Goal: Task Accomplishment & Management: Use online tool/utility

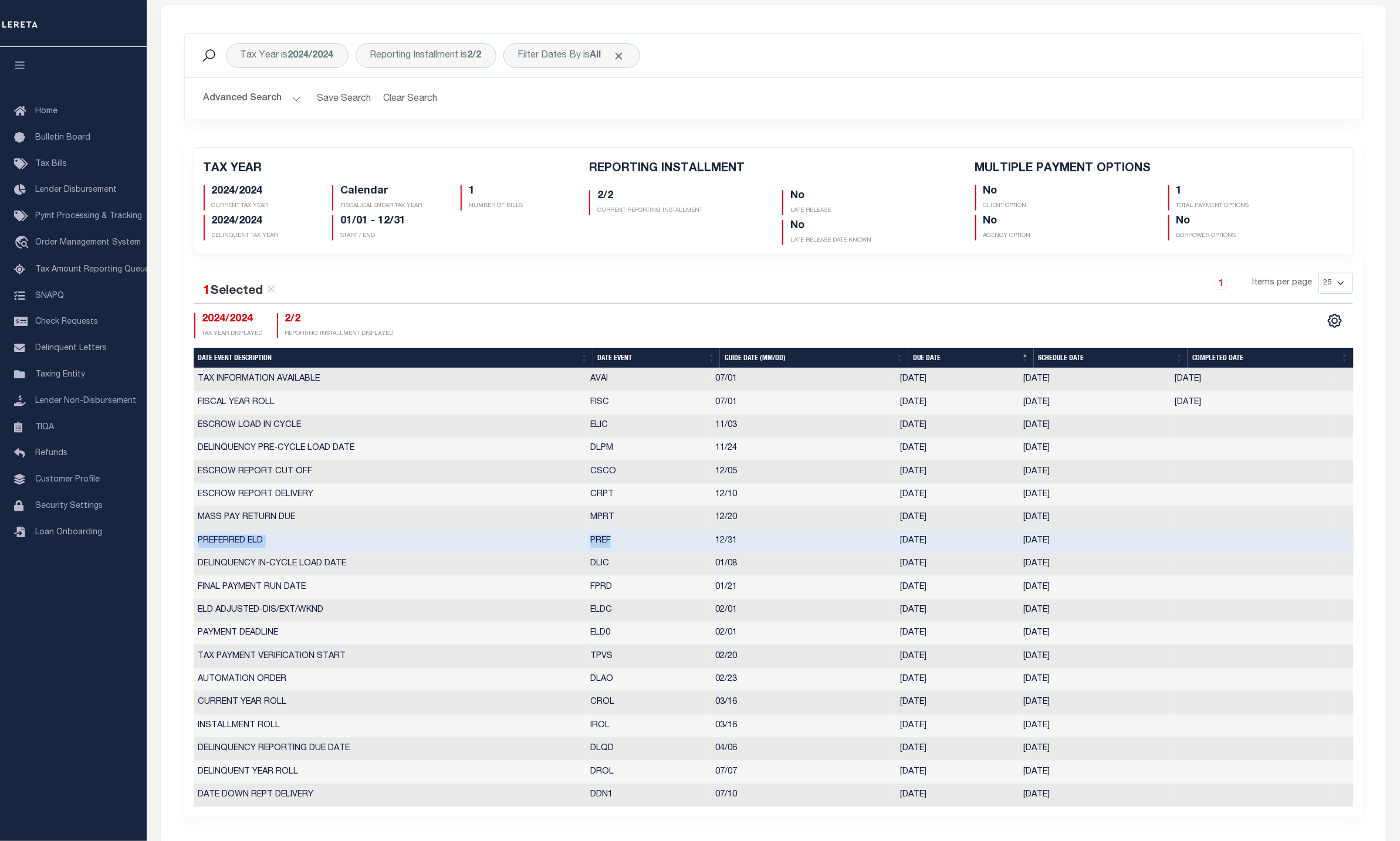
scroll to position [176, 0]
click at [79, 221] on span "Pymt Processing & Tracking" at bounding box center [88, 216] width 107 height 9
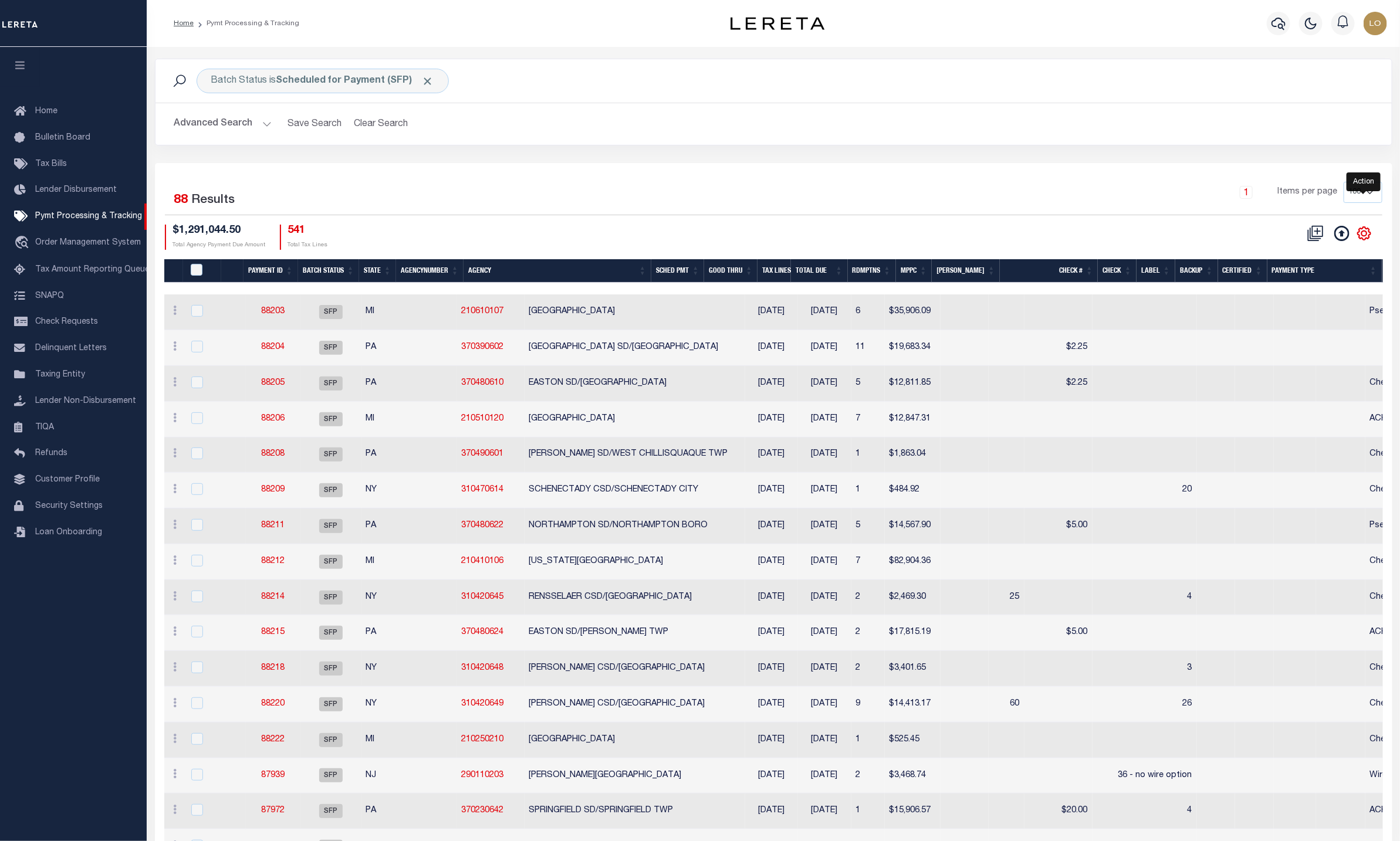
click at [1361, 232] on icon "" at bounding box center [1364, 234] width 13 height 13
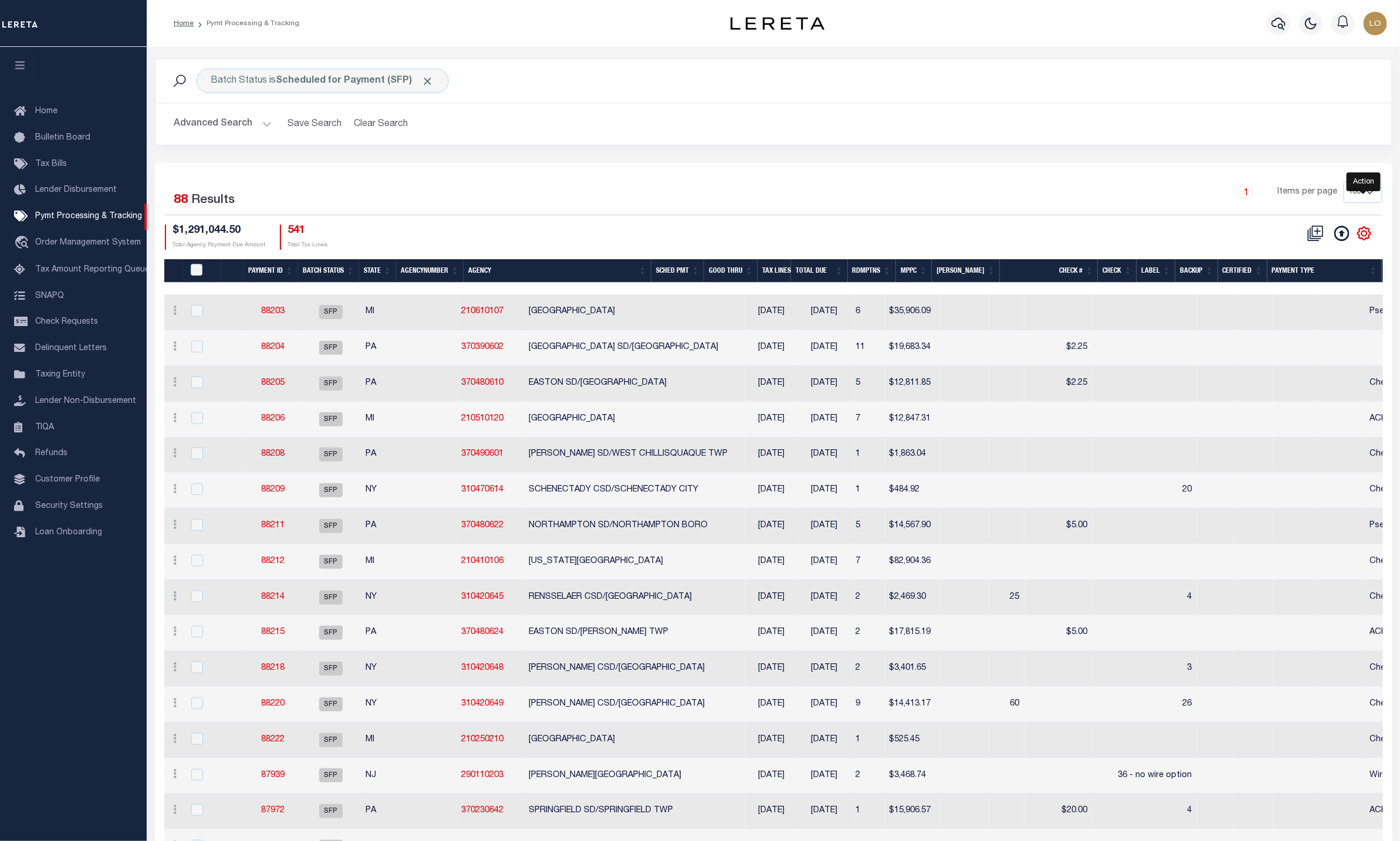
click at [1361, 232] on icon "" at bounding box center [1364, 234] width 13 height 13
